Goal: Transaction & Acquisition: Obtain resource

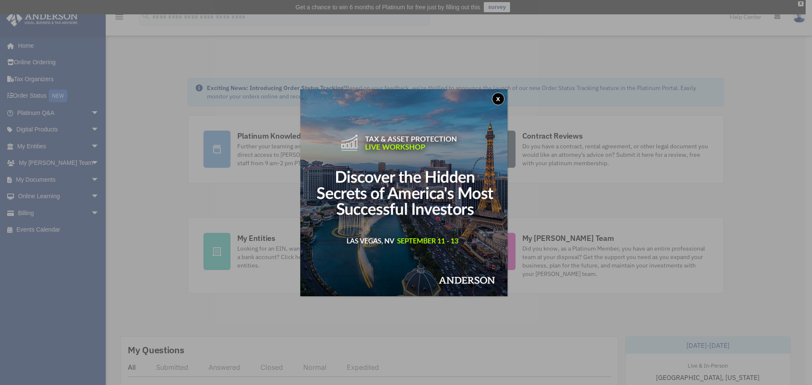
drag, startPoint x: 500, startPoint y: 101, endPoint x: 488, endPoint y: 101, distance: 11.8
click at [495, 101] on button "x" at bounding box center [498, 99] width 13 height 13
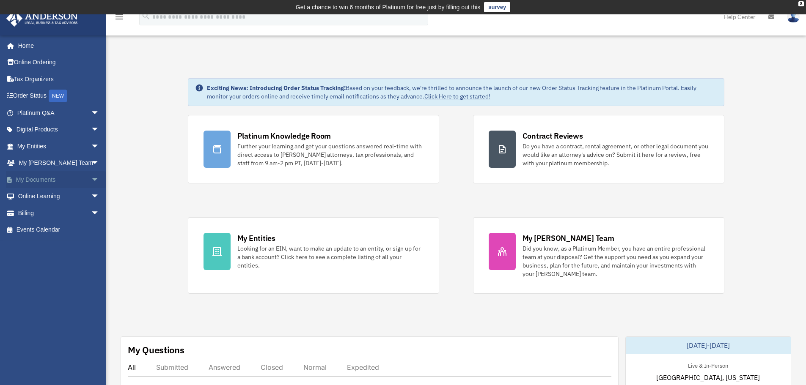
click at [91, 180] on span "arrow_drop_down" at bounding box center [99, 179] width 17 height 17
click at [77, 143] on link "My Entities arrow_drop_down" at bounding box center [59, 146] width 106 height 17
click at [32, 197] on link "Box" at bounding box center [62, 196] width 100 height 17
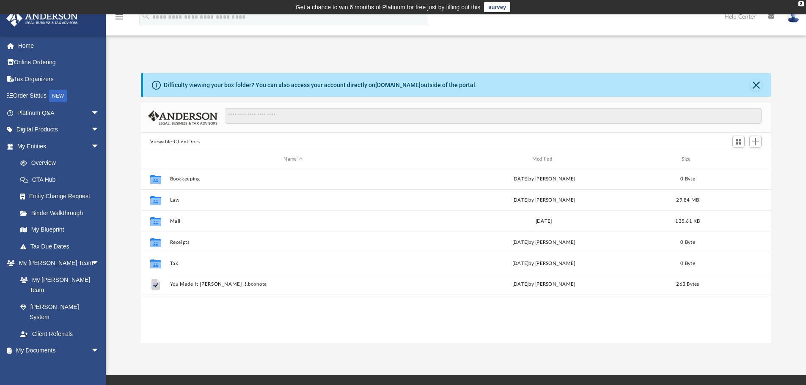
scroll to position [186, 623]
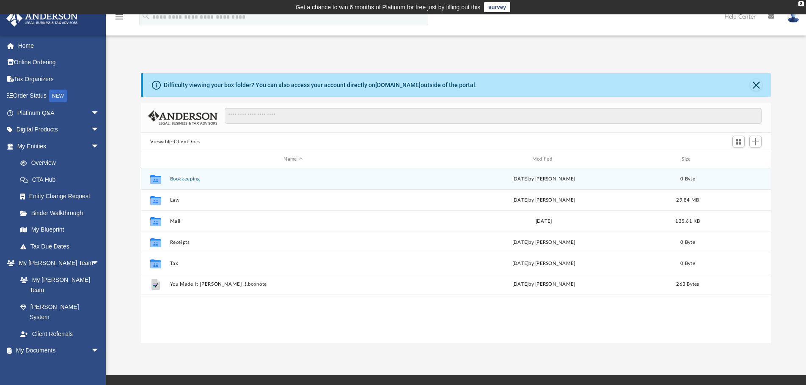
drag, startPoint x: 179, startPoint y: 179, endPoint x: 185, endPoint y: 179, distance: 5.9
click at [180, 179] on button "Bookkeeping" at bounding box center [293, 178] width 247 height 5
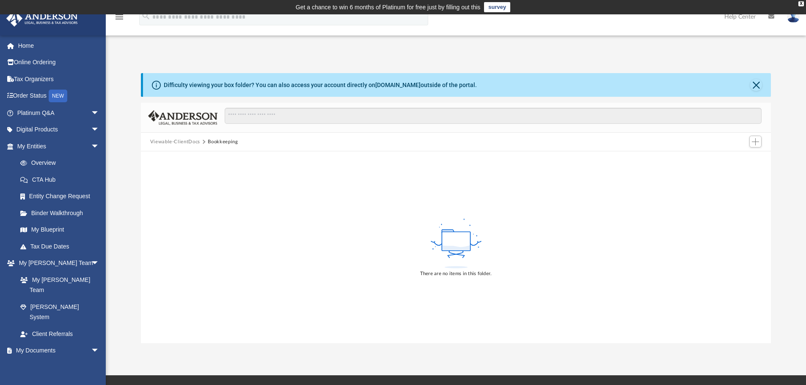
click at [169, 140] on button "Viewable-ClientDocs" at bounding box center [175, 142] width 50 height 8
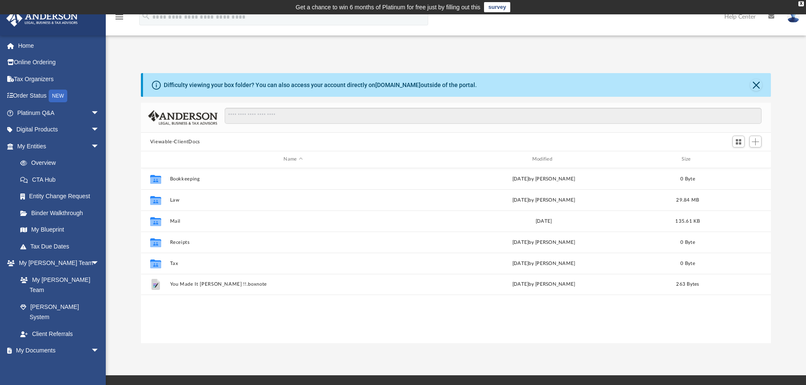
scroll to position [7, 7]
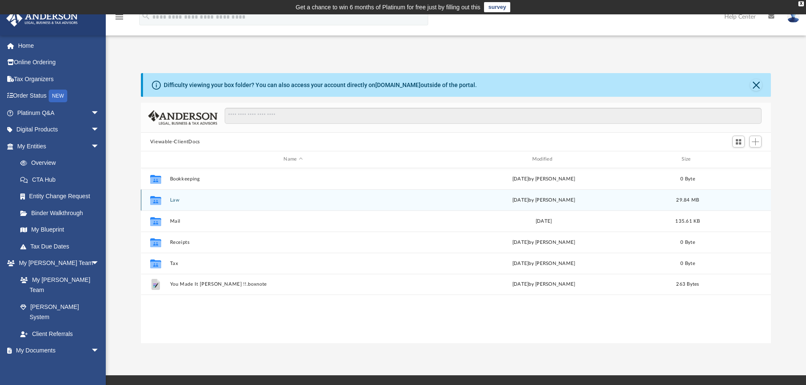
click at [177, 203] on button "Law" at bounding box center [293, 199] width 247 height 5
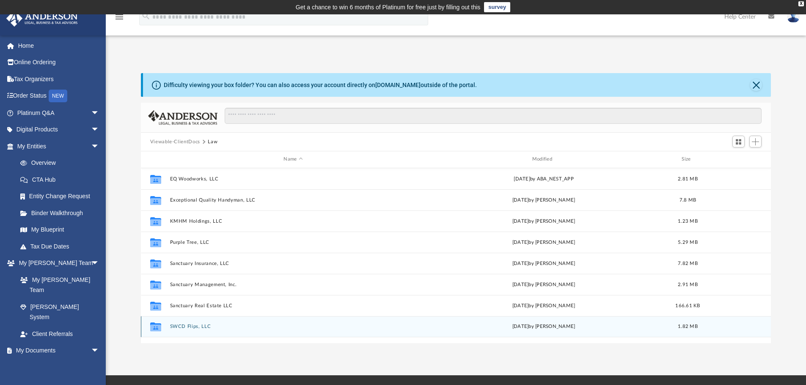
click at [196, 326] on button "SWCD Flips, LLC" at bounding box center [293, 326] width 247 height 5
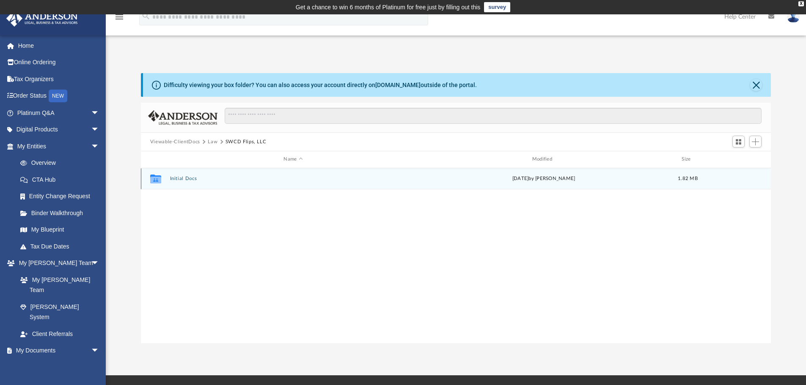
click at [177, 181] on button "Initial Docs" at bounding box center [293, 178] width 247 height 5
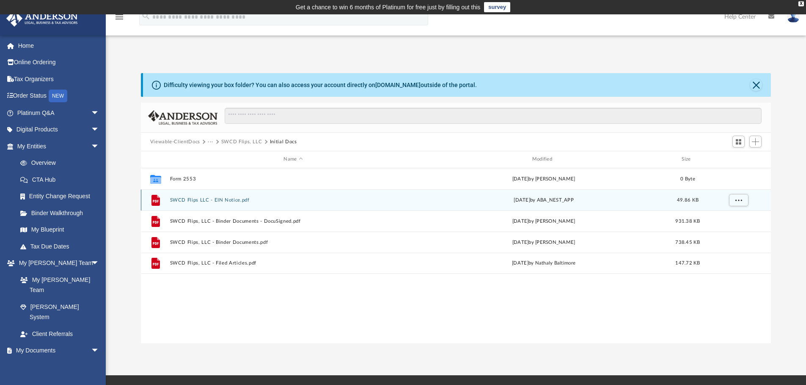
click at [206, 198] on button "SWCD Flips LLC - EIN Notice.pdf" at bounding box center [293, 199] width 247 height 5
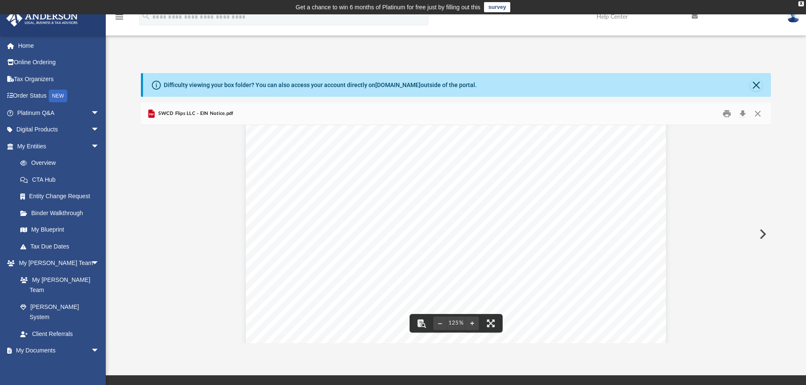
scroll to position [0, 0]
click at [741, 115] on button "Download" at bounding box center [742, 113] width 15 height 13
click at [757, 115] on button "Close" at bounding box center [757, 113] width 15 height 13
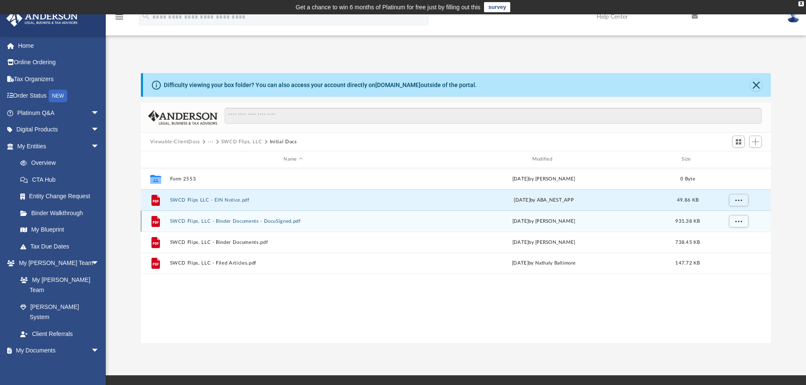
click at [220, 221] on button "SWCD Flips, LLC - Binder Documents - DocuSigned.pdf" at bounding box center [293, 221] width 247 height 5
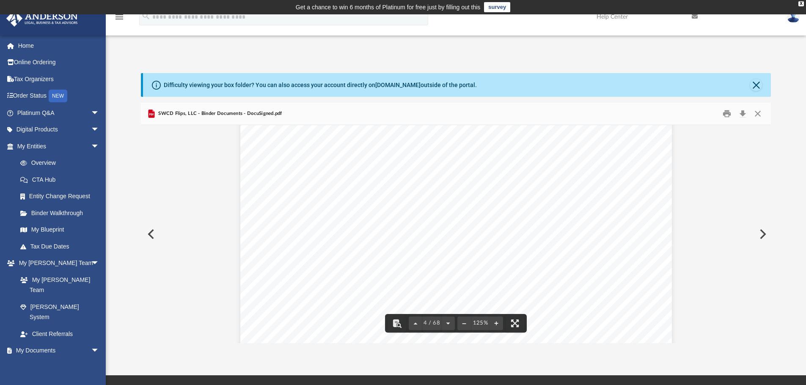
scroll to position [1987, 0]
click at [759, 115] on button "Close" at bounding box center [757, 113] width 15 height 13
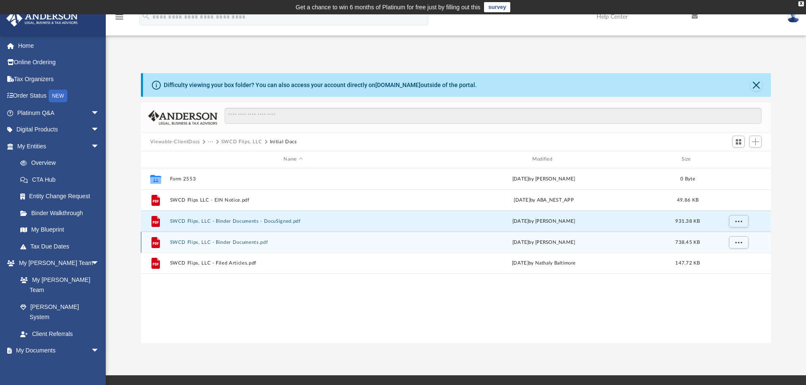
click at [227, 242] on button "SWCD Flips, LLC - Binder Documents.pdf" at bounding box center [293, 242] width 247 height 5
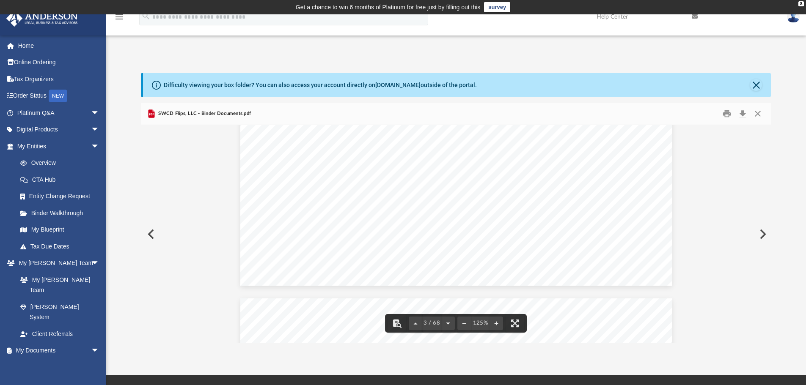
scroll to position [1057, 0]
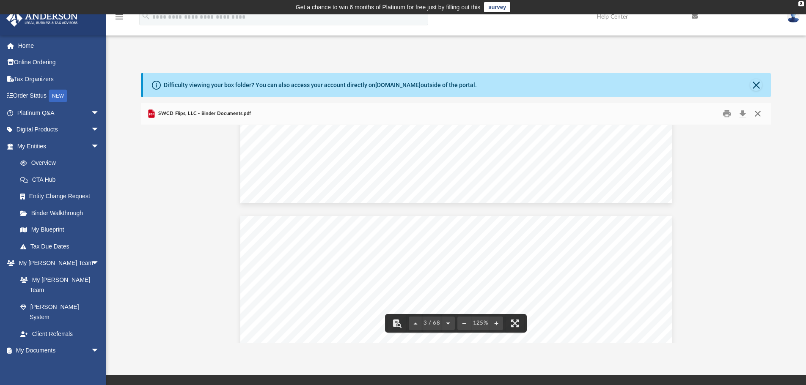
click at [756, 112] on button "Close" at bounding box center [757, 113] width 15 height 13
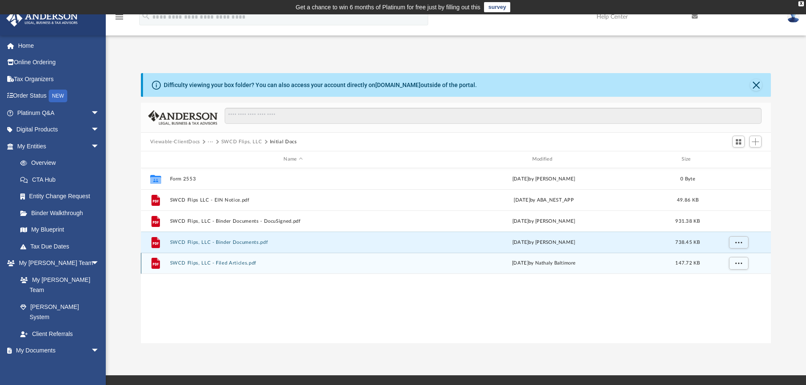
click at [240, 260] on button "SWCD Flips, LLC - Filed Articles.pdf" at bounding box center [293, 262] width 247 height 5
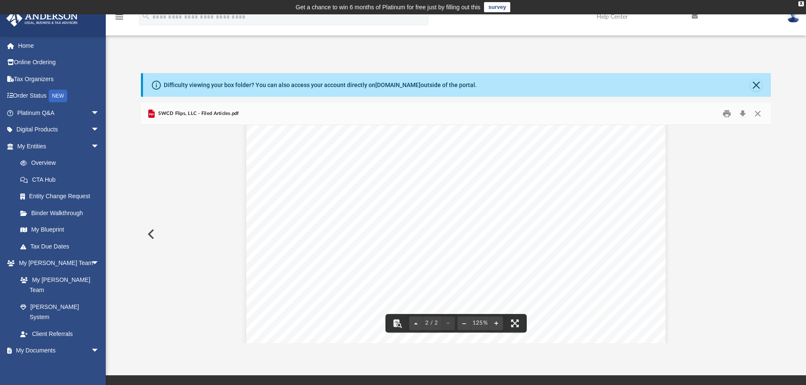
scroll to position [994, 0]
click at [744, 112] on button "Download" at bounding box center [742, 113] width 15 height 13
